Goal: Check status: Check status

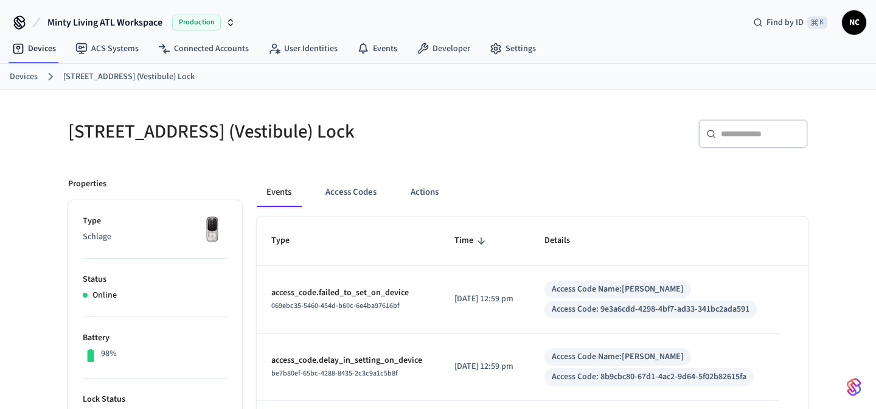
click at [572, 295] on div "Access Code Name: [PERSON_NAME]" at bounding box center [617, 289] width 132 height 13
click at [342, 204] on button "Access Codes" at bounding box center [351, 192] width 71 height 29
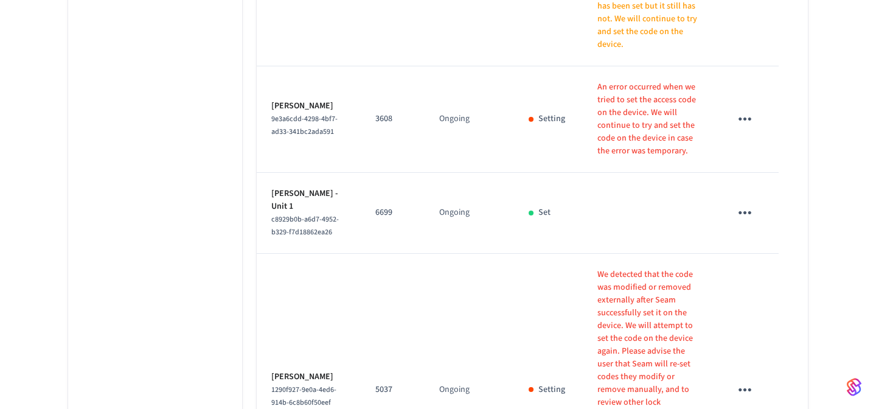
scroll to position [907, 0]
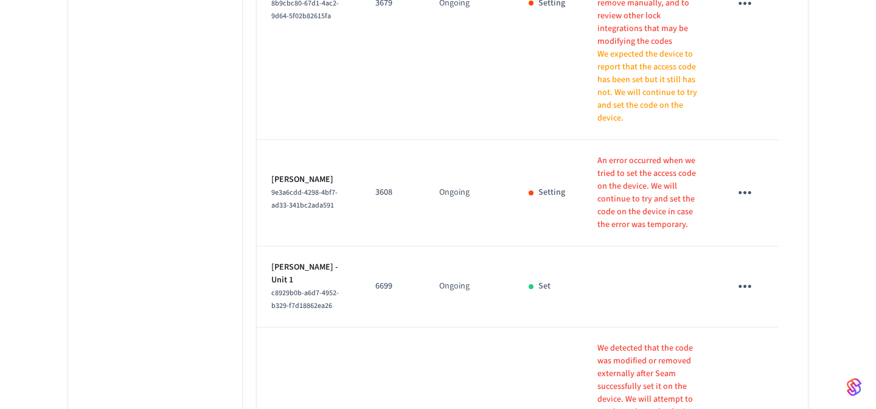
click at [615, 154] on p "An error occurred when we tried to set the access code on the device. We will c…" at bounding box center [649, 192] width 104 height 77
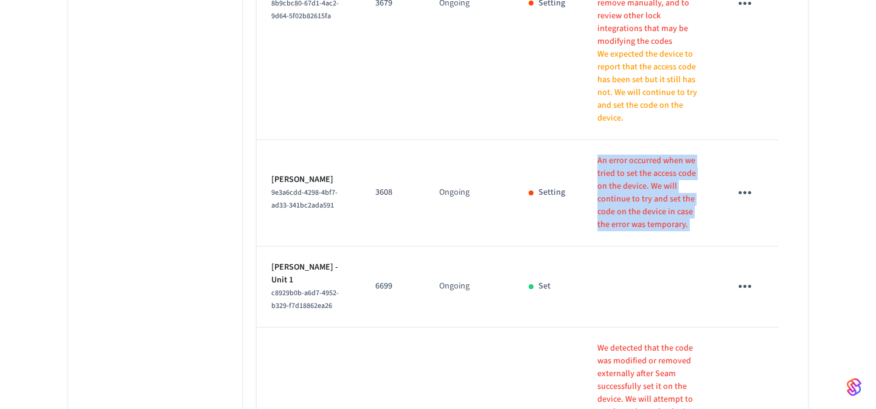
click at [615, 154] on p "An error occurred when we tried to set the access code on the device. We will c…" at bounding box center [649, 192] width 104 height 77
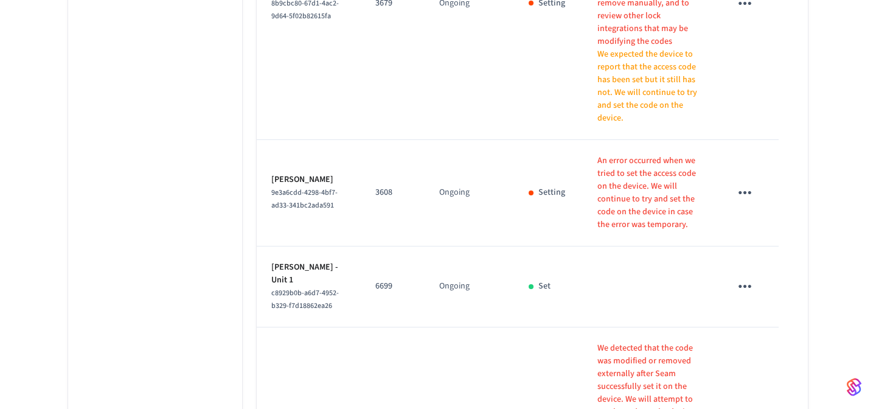
click at [617, 154] on p "An error occurred when we tried to set the access code on the device. We will c…" at bounding box center [649, 192] width 104 height 77
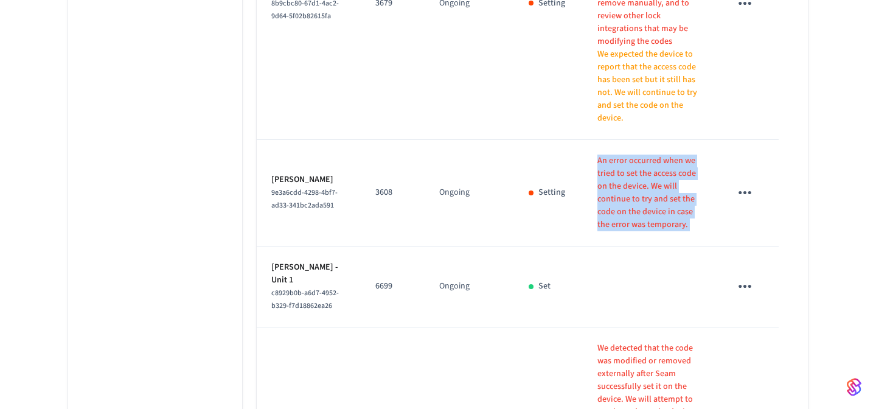
click at [617, 154] on p "An error occurred when we tried to set the access code on the device. We will c…" at bounding box center [649, 192] width 104 height 77
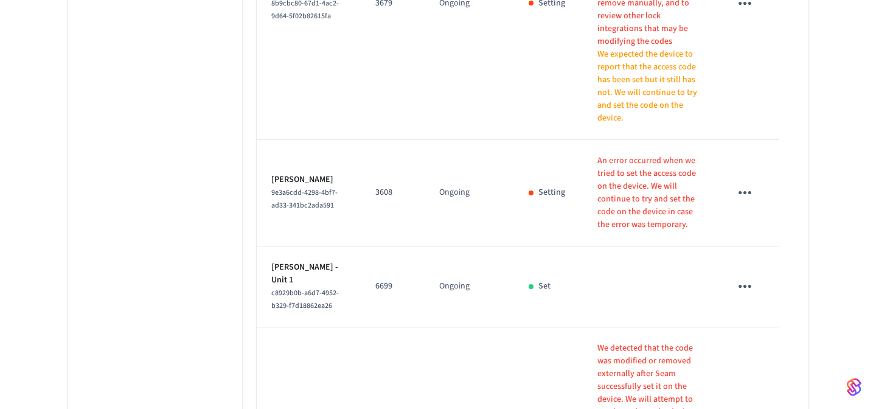
click at [623, 154] on p "An error occurred when we tried to set the access code on the device. We will c…" at bounding box center [649, 192] width 104 height 77
click at [382, 186] on p "3608" at bounding box center [392, 192] width 35 height 13
click at [416, 140] on td "3608" at bounding box center [393, 193] width 64 height 106
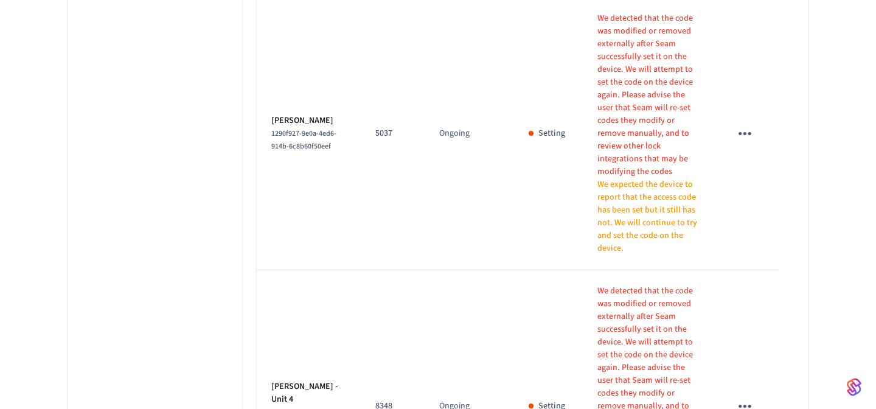
scroll to position [1310, 0]
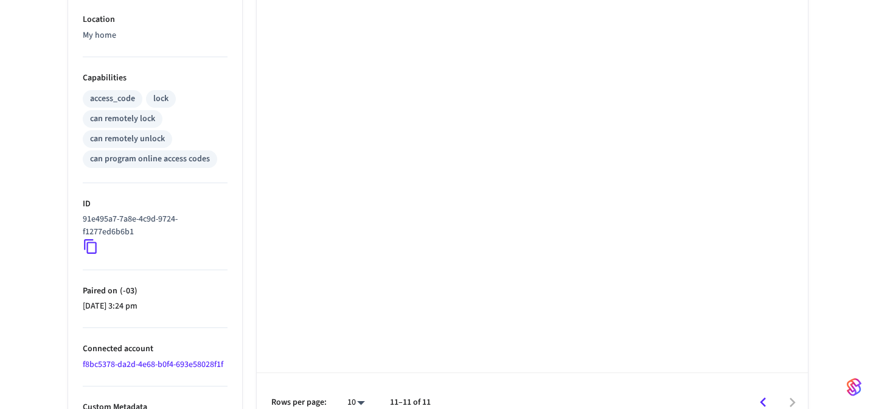
scroll to position [471, 0]
